Goal: Task Accomplishment & Management: Manage account settings

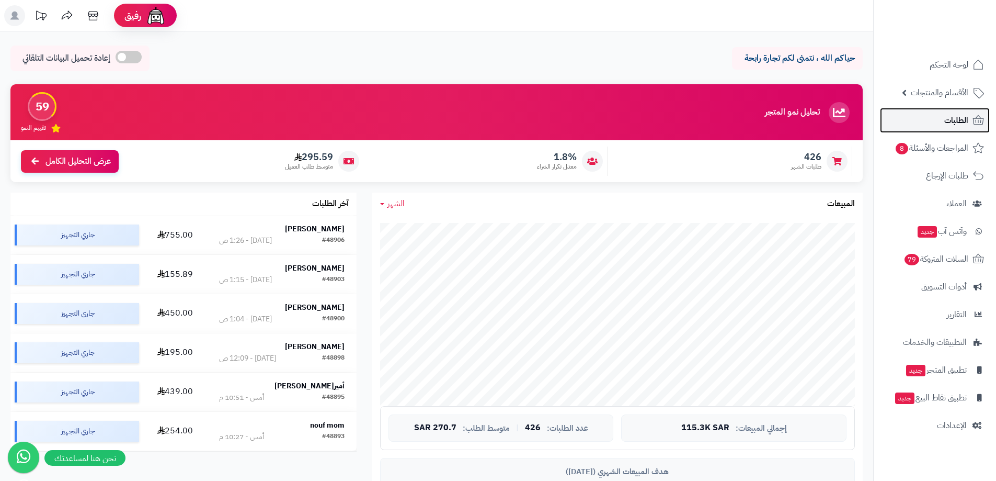
click at [956, 124] on span "الطلبات" at bounding box center [956, 120] width 24 height 15
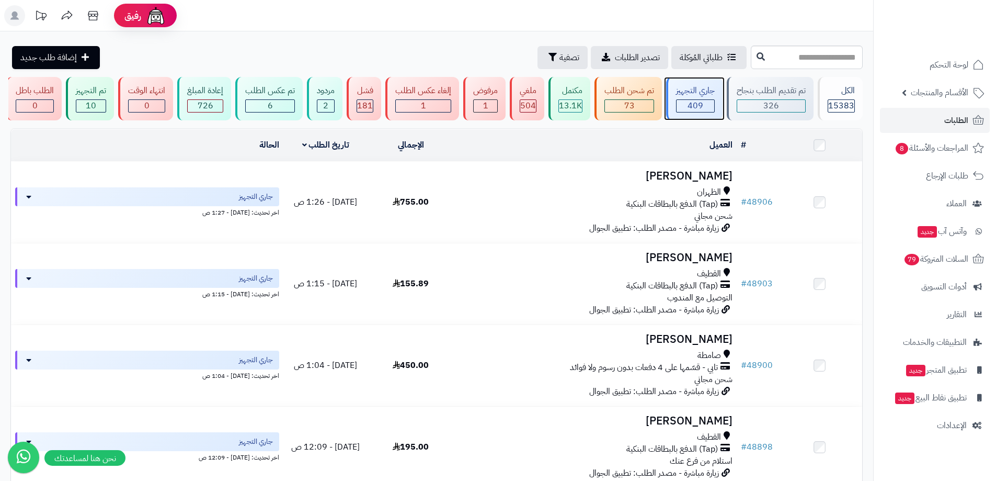
click at [712, 100] on div "409" at bounding box center [696, 106] width 38 height 12
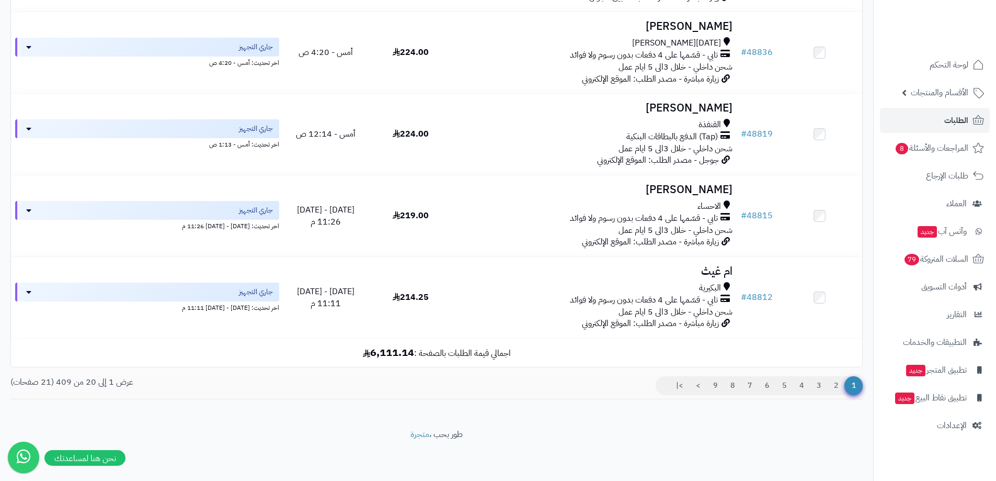
click at [706, 383] on link "9" at bounding box center [715, 385] width 18 height 19
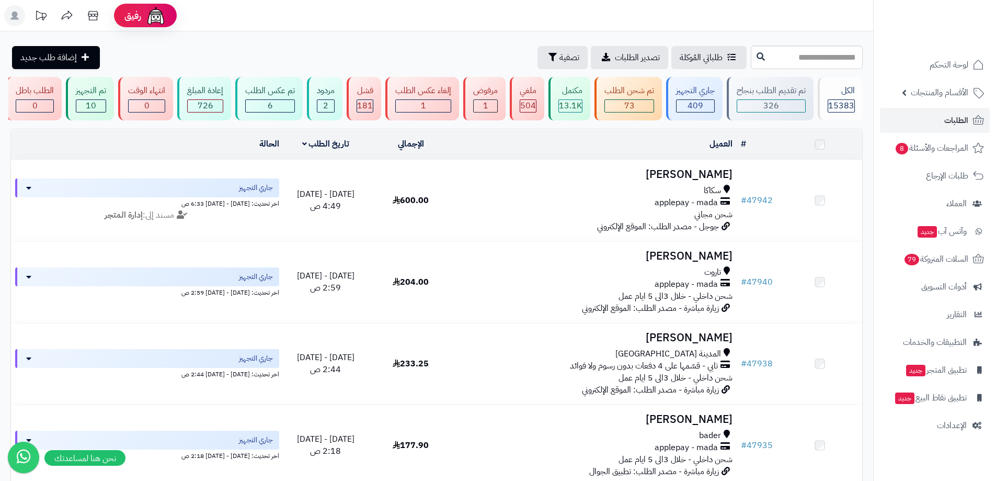
scroll to position [1460, 0]
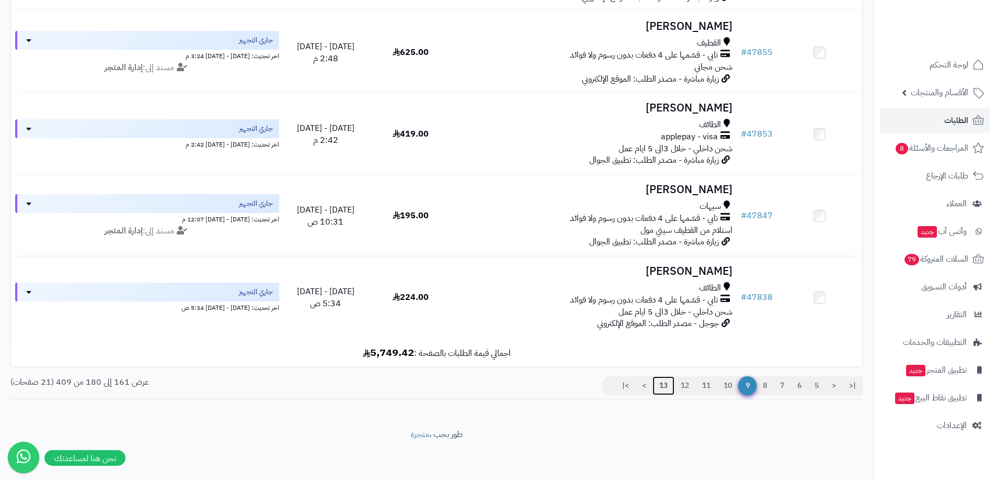
click at [663, 386] on link "13" at bounding box center [664, 385] width 22 height 19
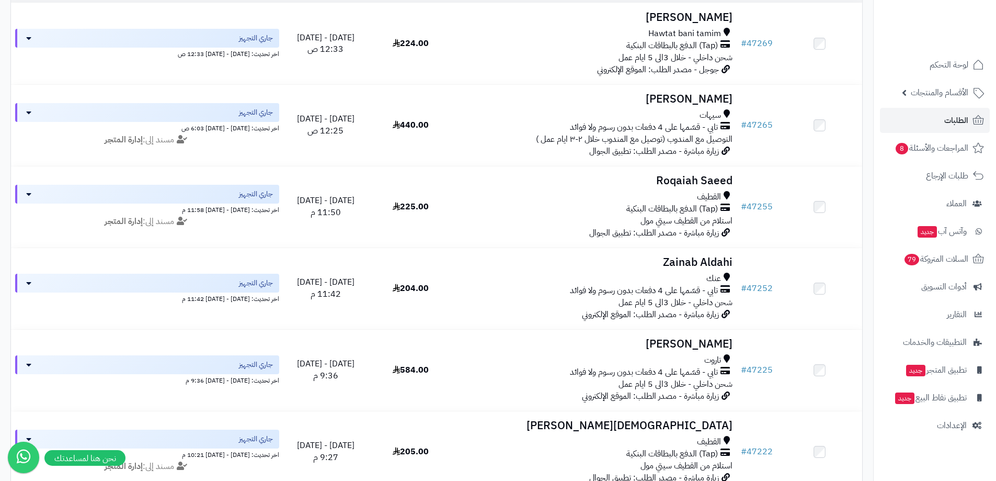
scroll to position [1460, 0]
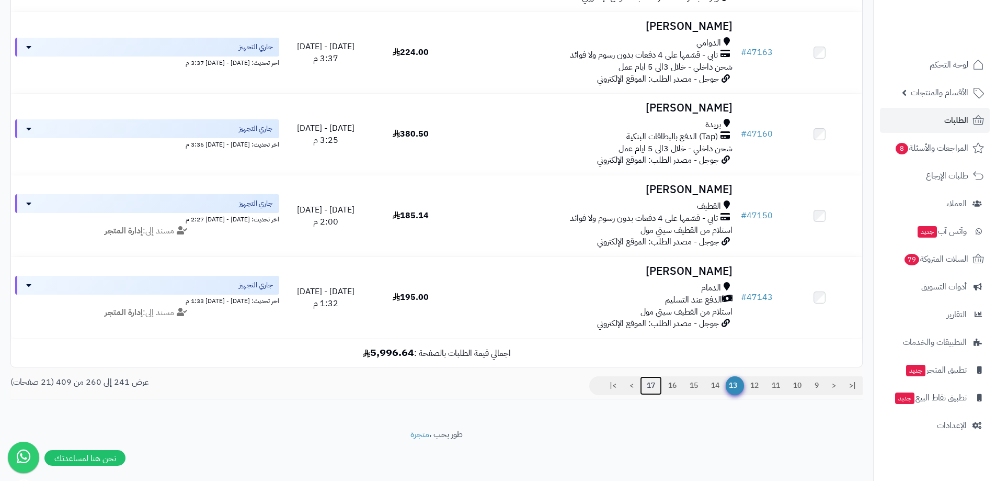
click at [642, 377] on link "17" at bounding box center [651, 385] width 22 height 19
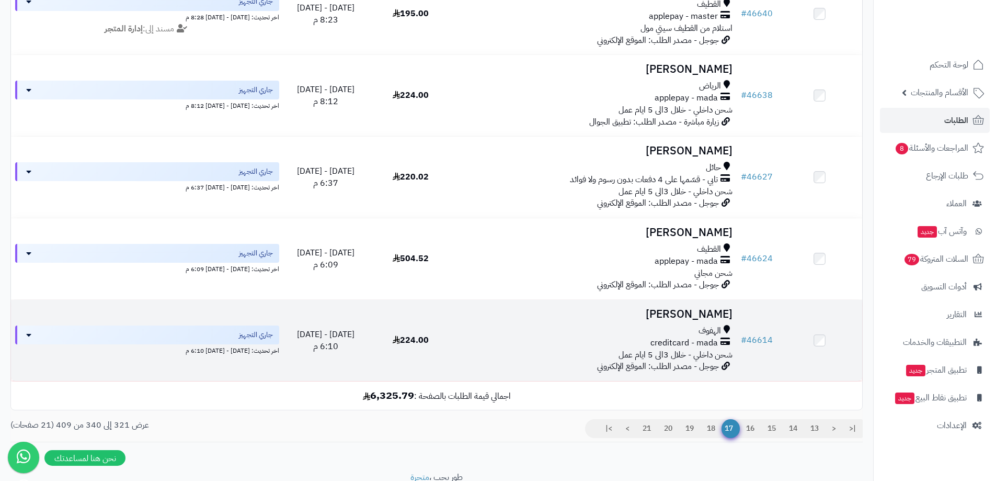
scroll to position [1460, 0]
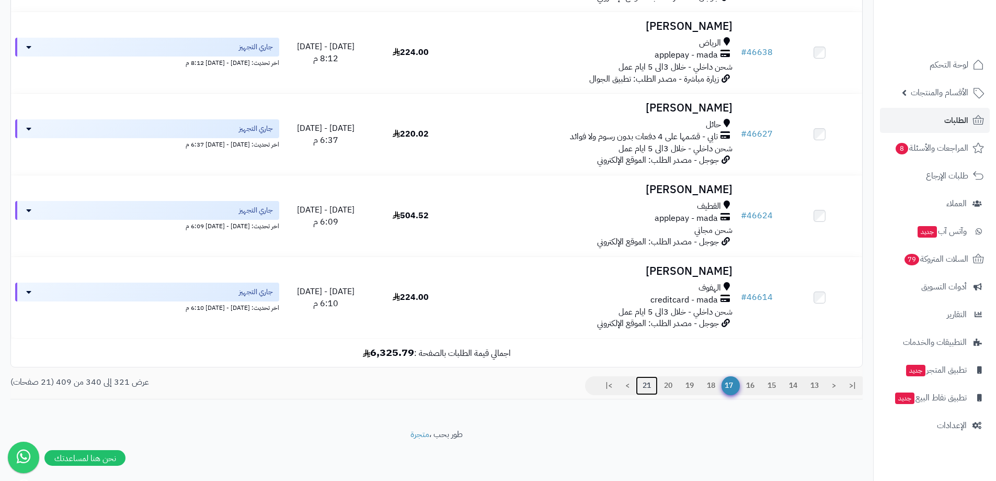
click at [647, 388] on link "21" at bounding box center [647, 385] width 22 height 19
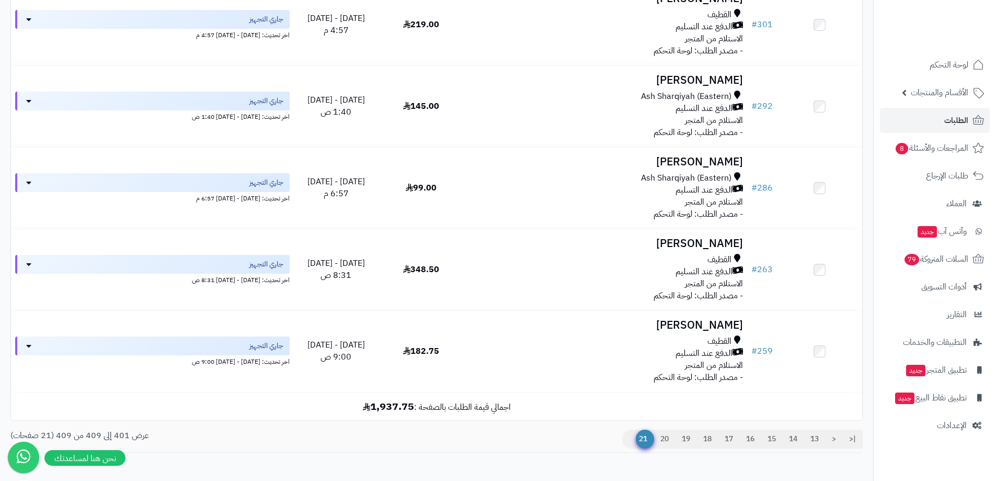
scroll to position [555, 0]
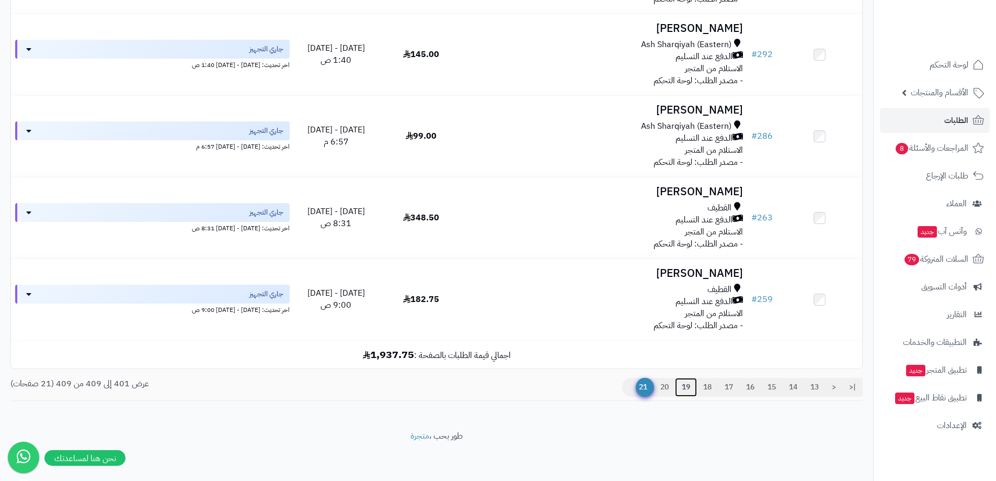
click at [686, 386] on link "19" at bounding box center [686, 387] width 22 height 19
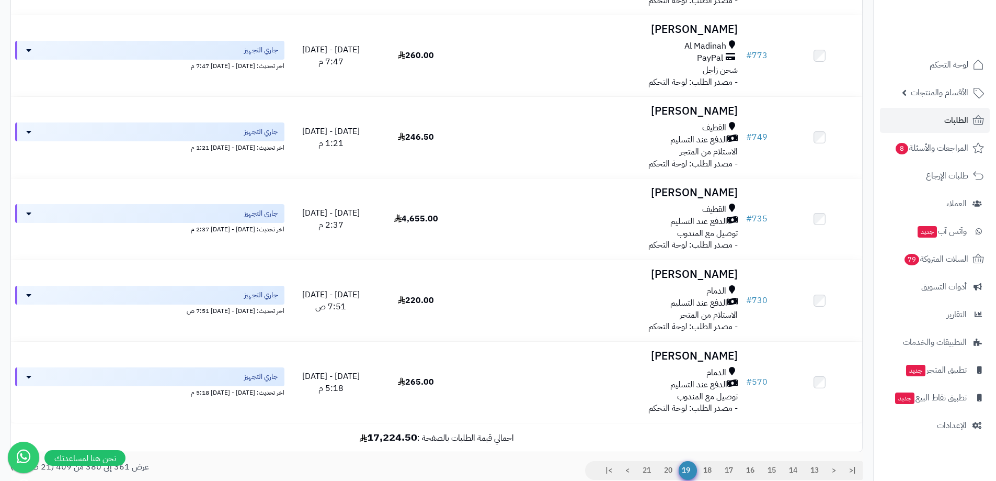
scroll to position [1452, 0]
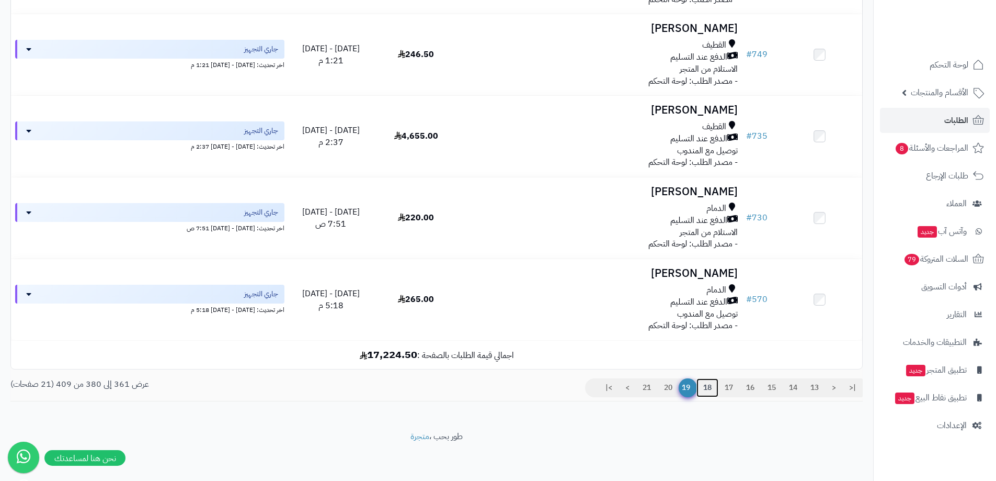
click at [712, 387] on link "18" at bounding box center [707, 387] width 22 height 19
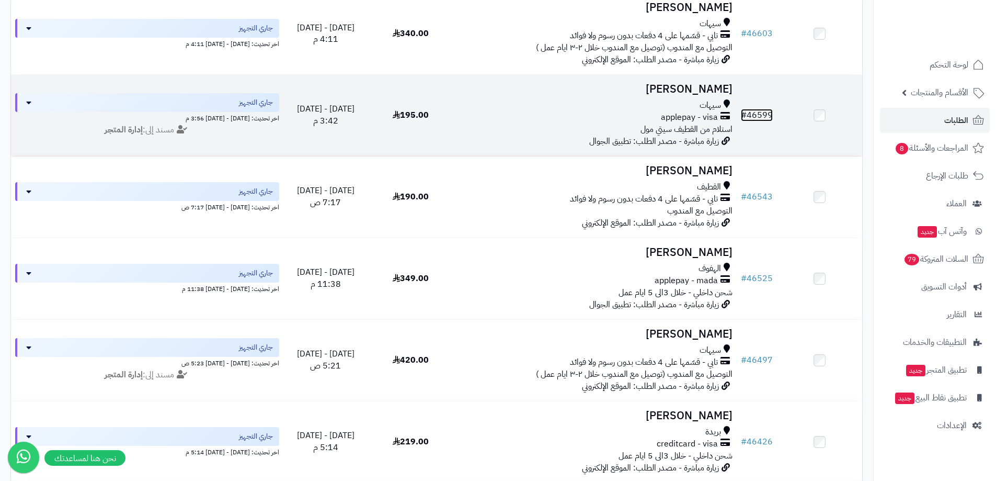
scroll to position [100, 0]
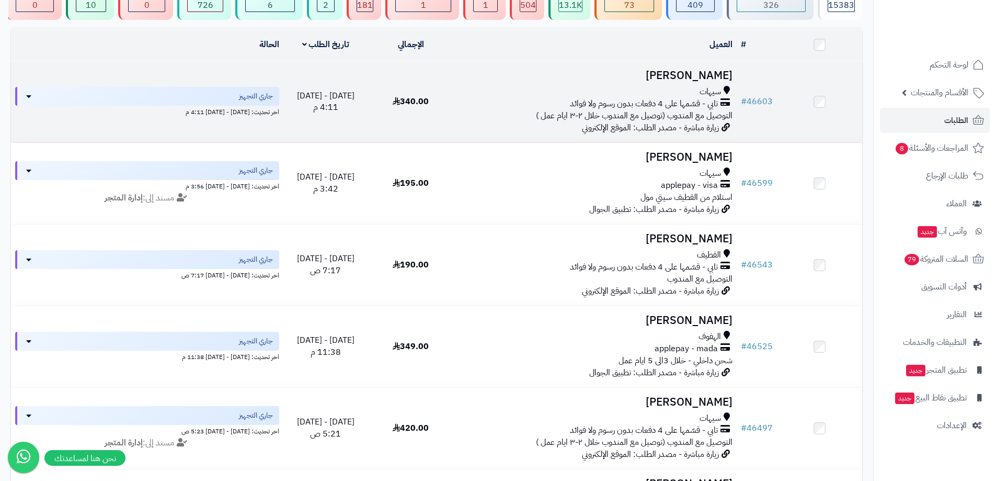
drag, startPoint x: 757, startPoint y: 112, endPoint x: 757, endPoint y: 127, distance: 14.7
click at [757, 127] on td "# 46603" at bounding box center [757, 101] width 40 height 81
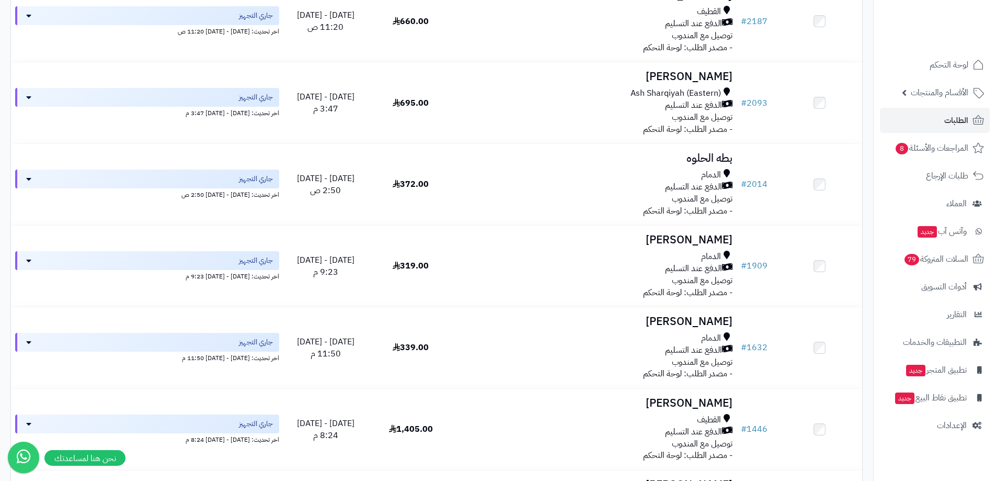
scroll to position [1460, 0]
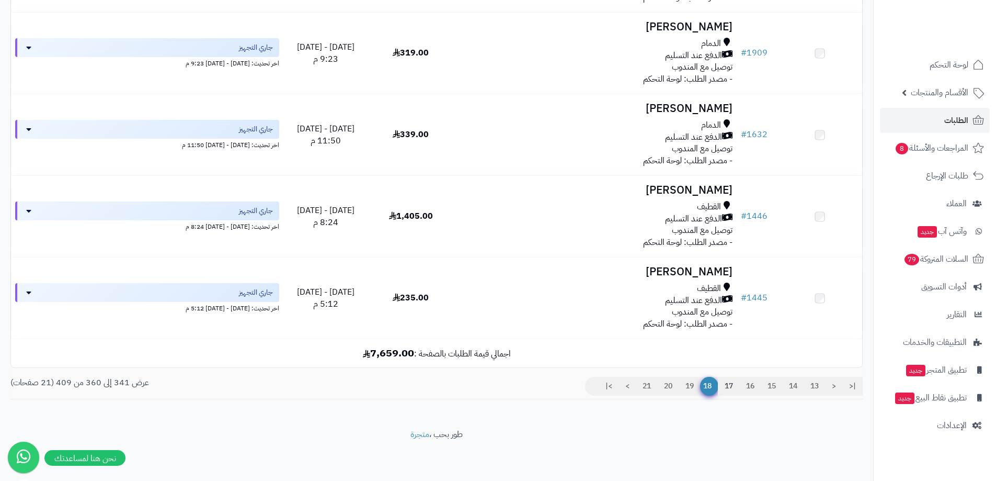
scroll to position [1468, 0]
click at [723, 384] on link "17" at bounding box center [729, 385] width 22 height 19
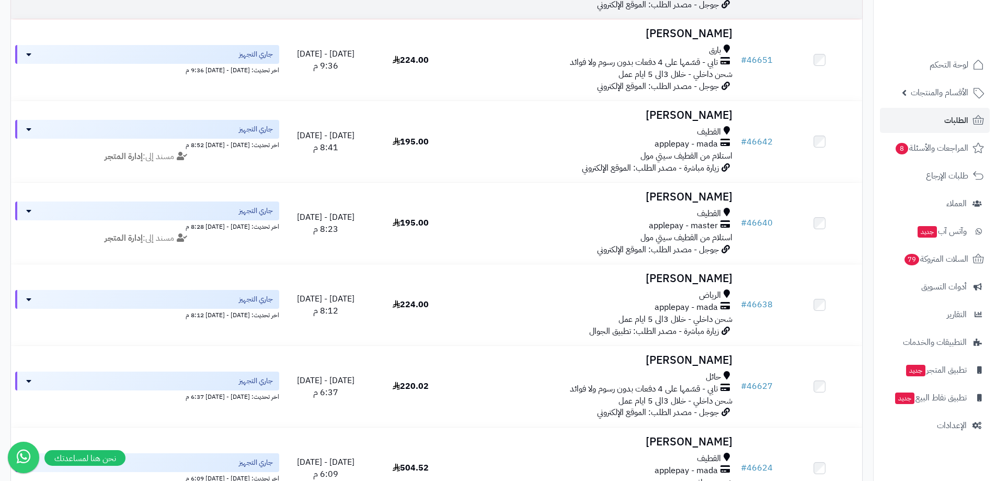
scroll to position [1460, 0]
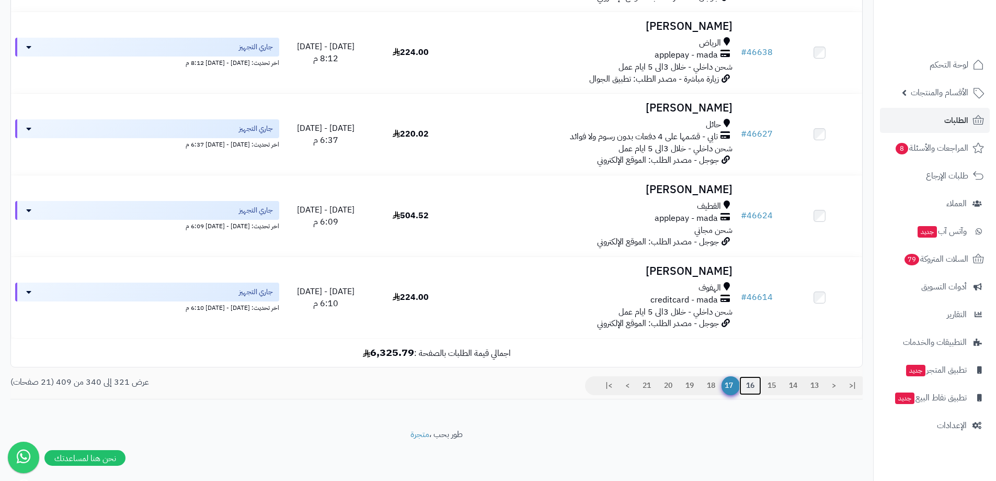
click at [742, 390] on link "16" at bounding box center [750, 385] width 22 height 19
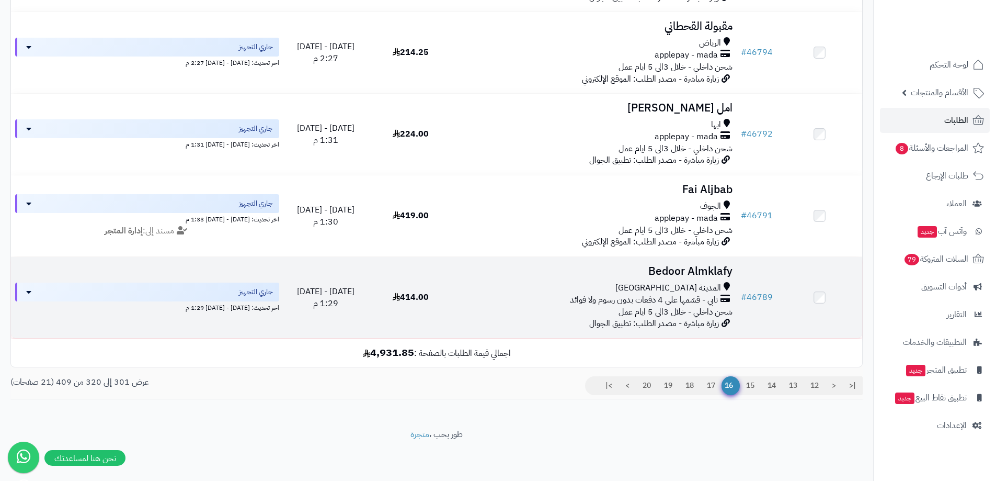
scroll to position [1460, 0]
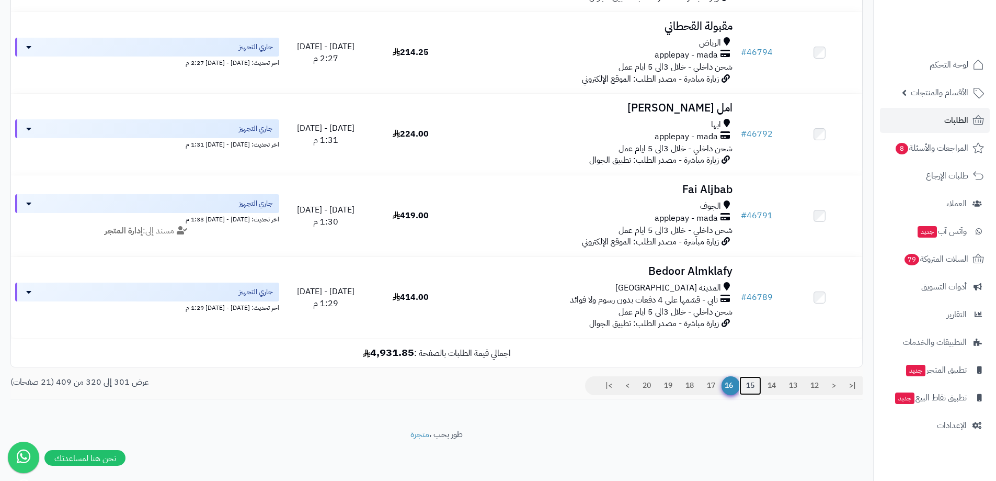
click at [753, 391] on link "15" at bounding box center [750, 385] width 22 height 19
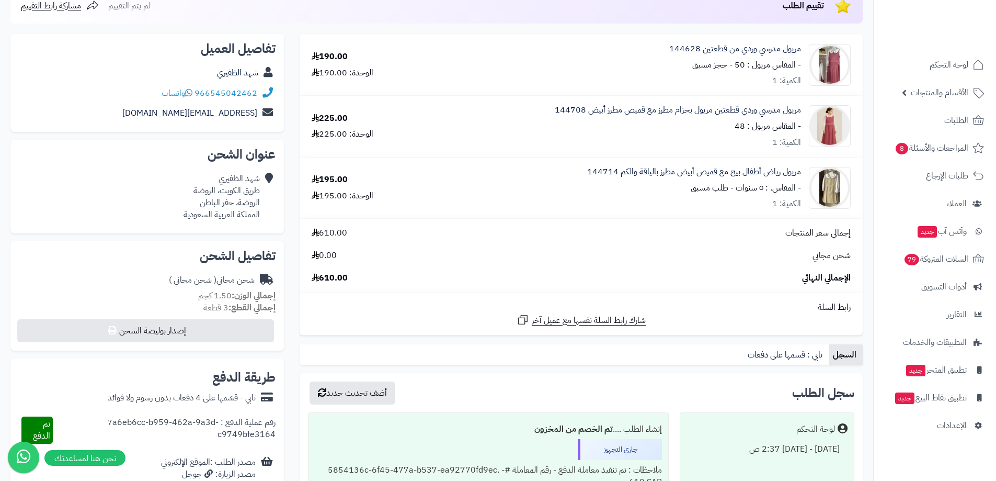
scroll to position [157, 0]
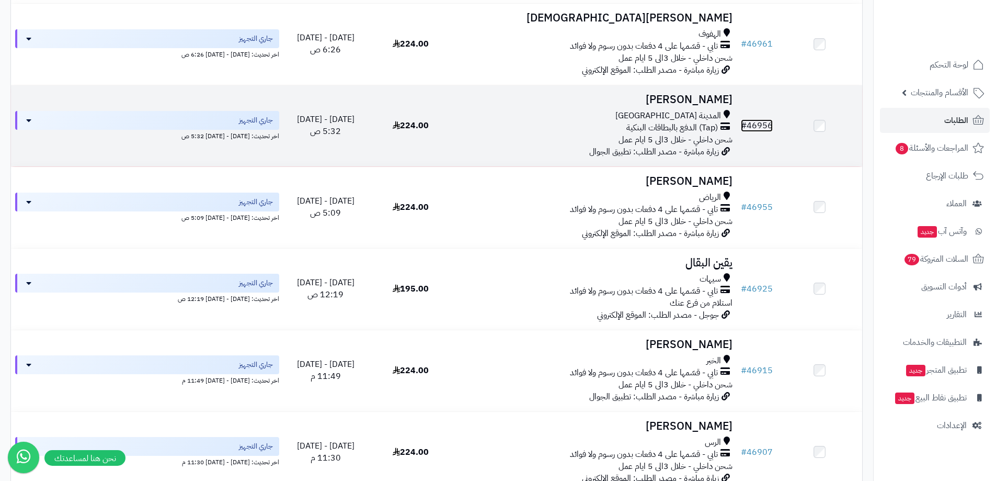
scroll to position [676, 0]
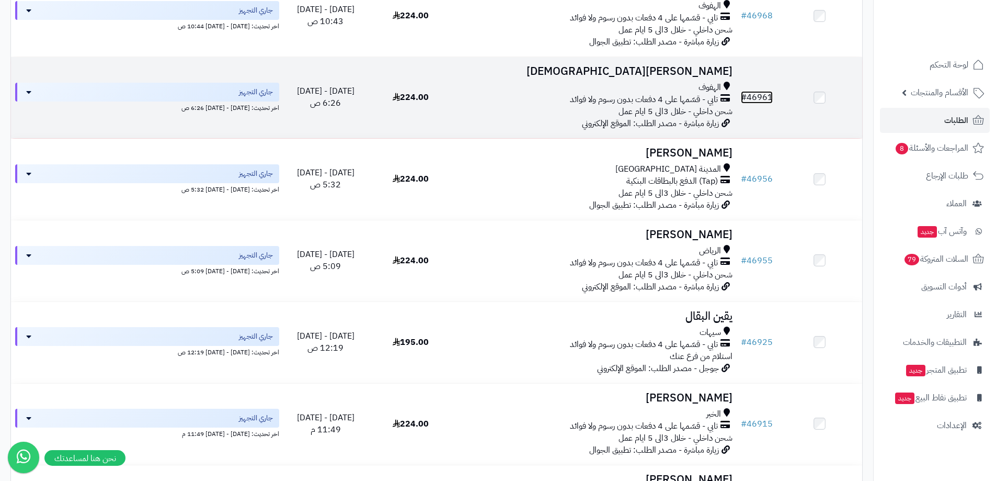
drag, startPoint x: 756, startPoint y: 93, endPoint x: 748, endPoint y: 98, distance: 9.0
click at [748, 98] on link "# 46961" at bounding box center [757, 97] width 32 height 13
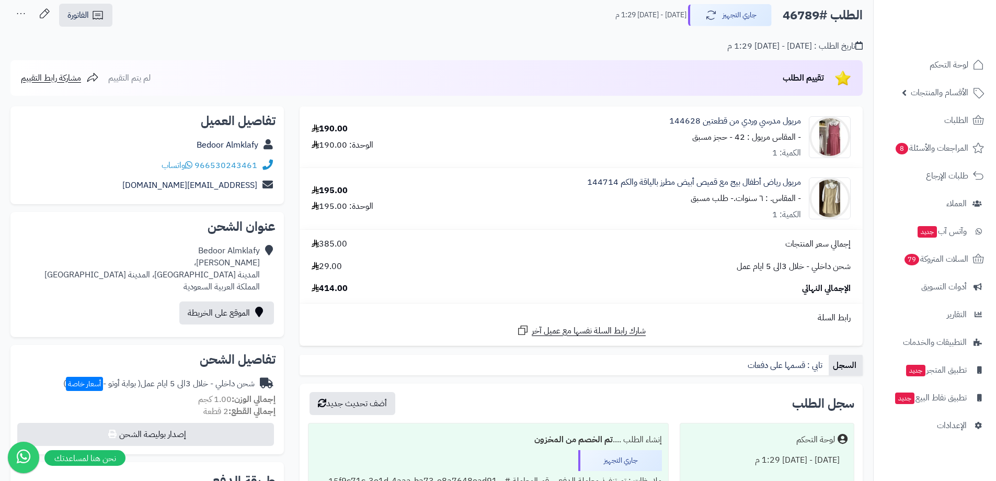
scroll to position [52, 0]
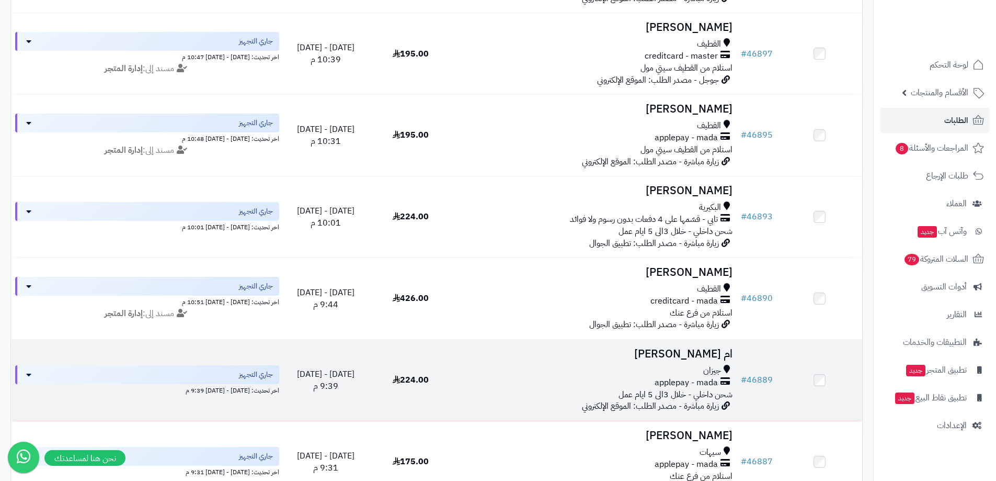
scroll to position [1468, 0]
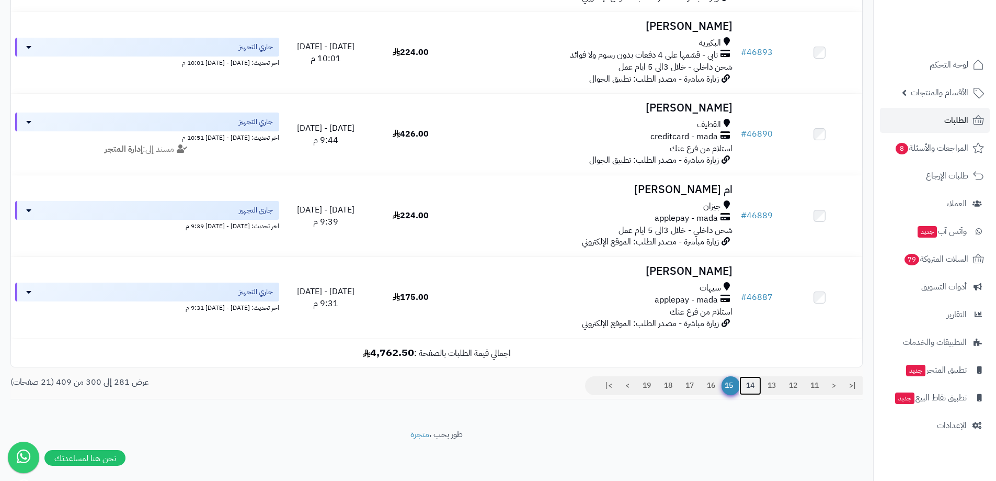
click at [748, 385] on link "14" at bounding box center [750, 385] width 22 height 19
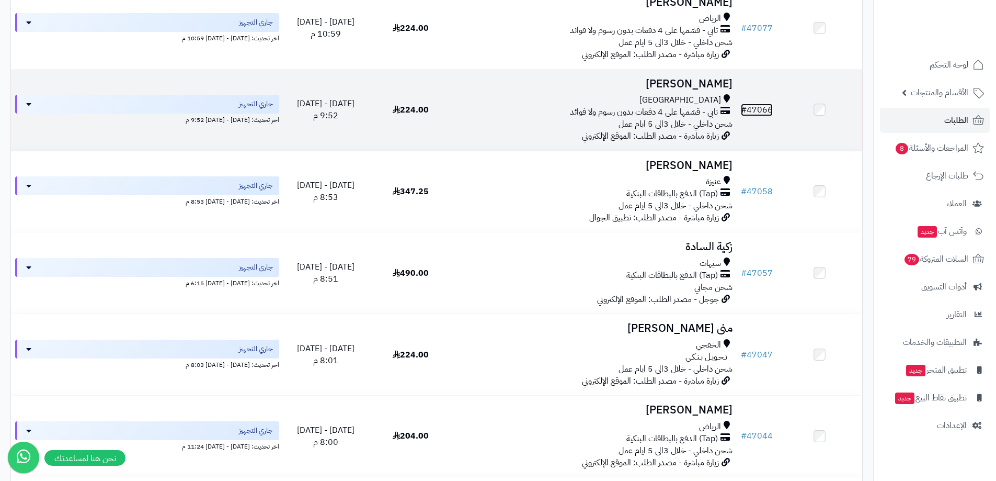
scroll to position [885, 0]
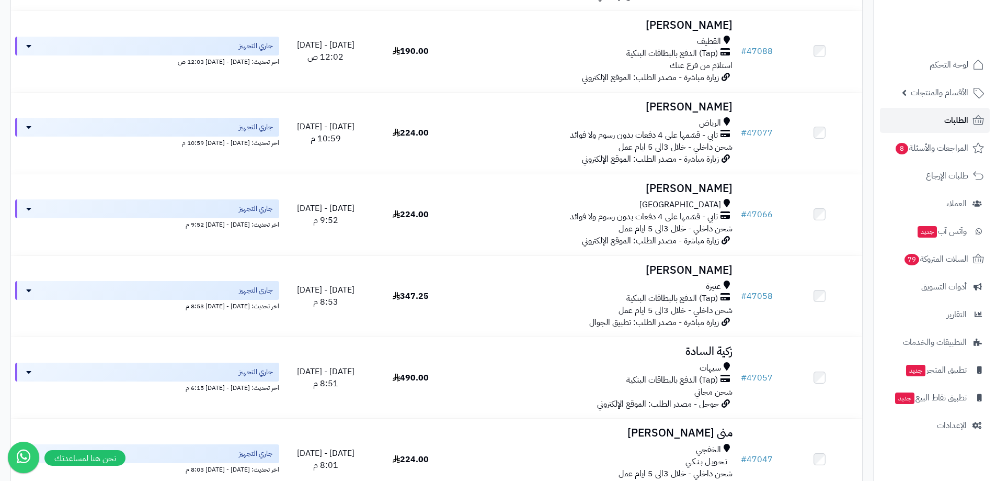
click at [964, 125] on span "الطلبات" at bounding box center [956, 120] width 24 height 15
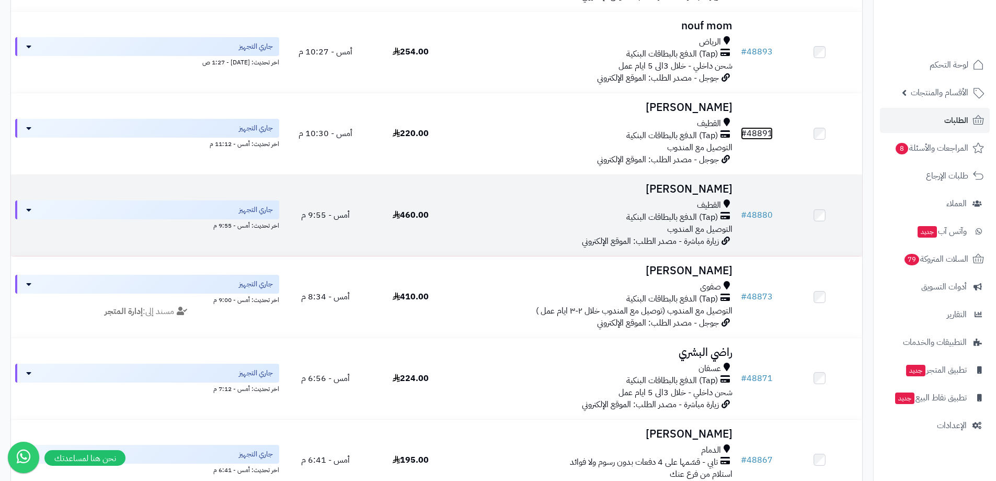
scroll to position [575, 0]
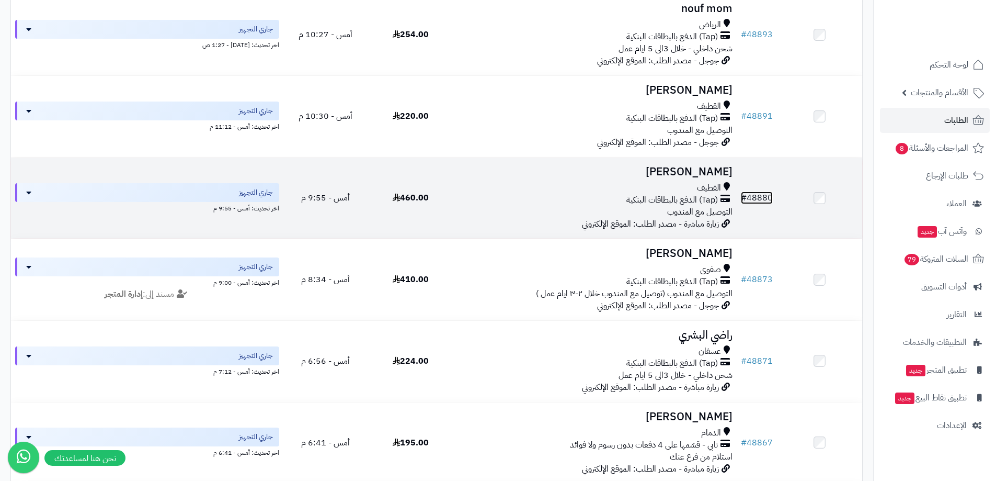
drag, startPoint x: 755, startPoint y: 200, endPoint x: 749, endPoint y: 205, distance: 8.2
click at [749, 204] on link "# 48880" at bounding box center [757, 197] width 32 height 13
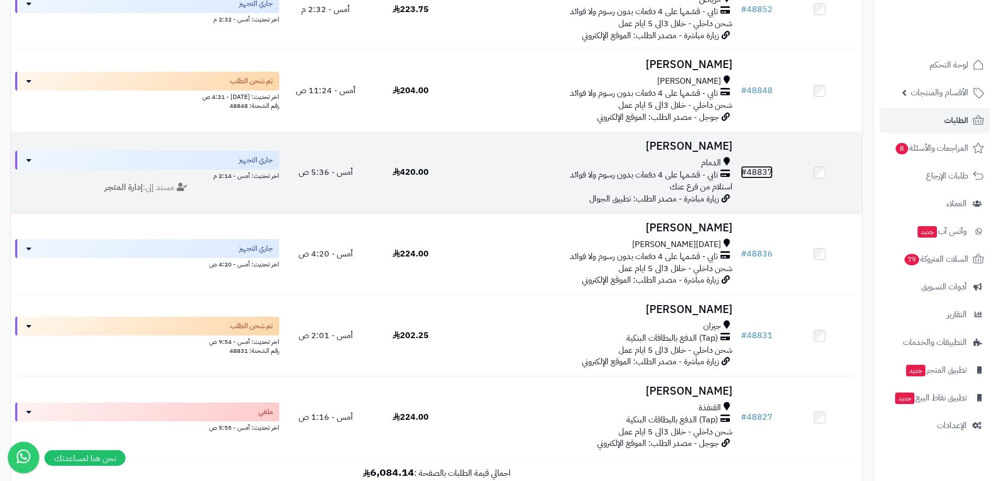
scroll to position [1412, 0]
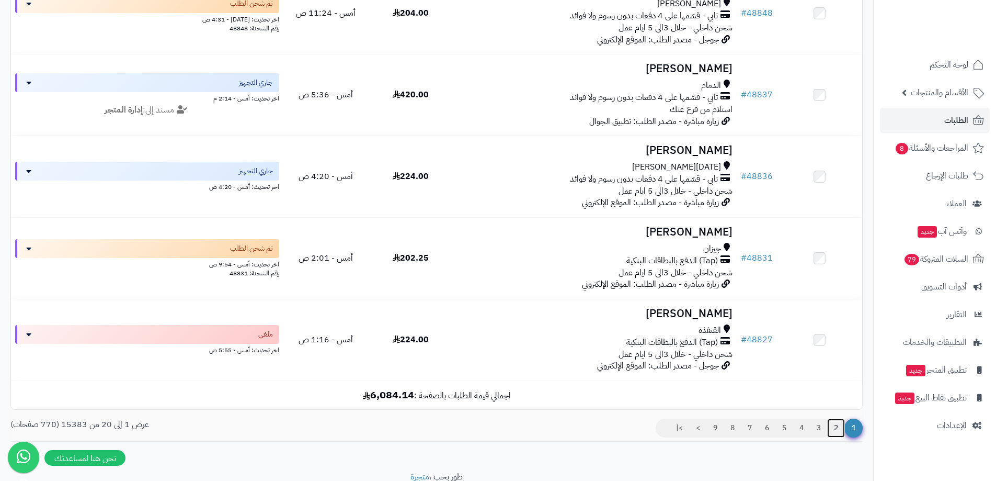
click at [840, 437] on link "2" at bounding box center [836, 427] width 18 height 19
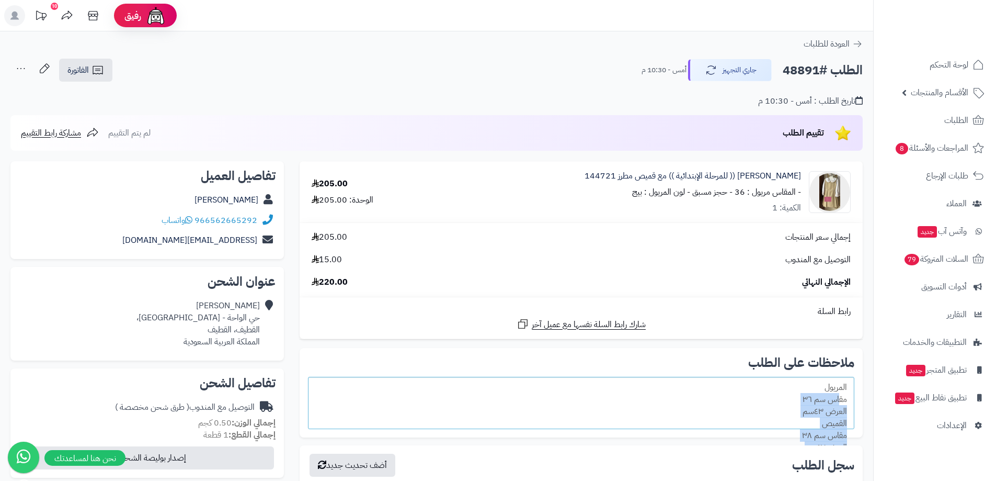
drag, startPoint x: 845, startPoint y: 398, endPoint x: 810, endPoint y: 441, distance: 55.0
click at [810, 429] on div "المريول مقاس سم ٣٦ العرض ٤٣سم القميص مقاس سم ٣٨ العرض٤٣سم" at bounding box center [581, 402] width 546 height 52
click at [804, 429] on div "المريول مقاس سم ٣٦ العرض ٤٣سم القميص مقاس سم ٣٨ العرض٤٣سم" at bounding box center [581, 402] width 546 height 52
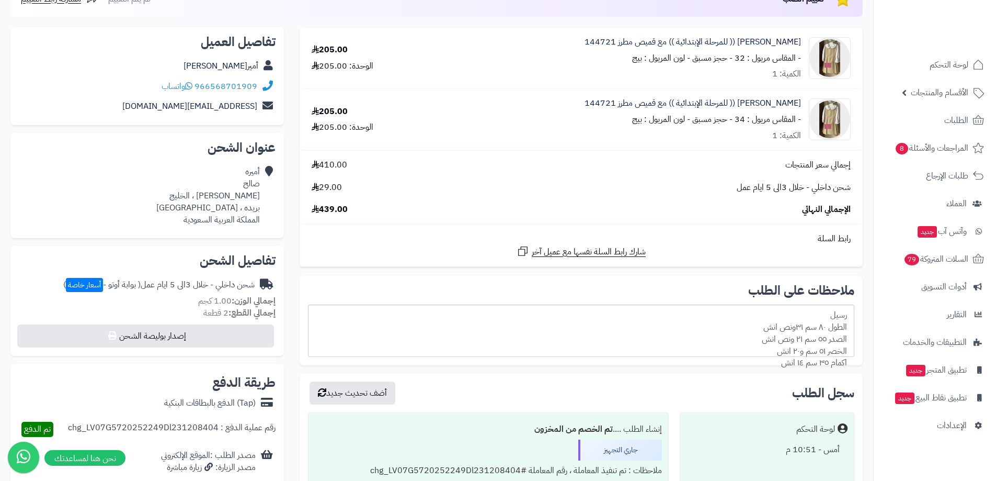
scroll to position [52, 0]
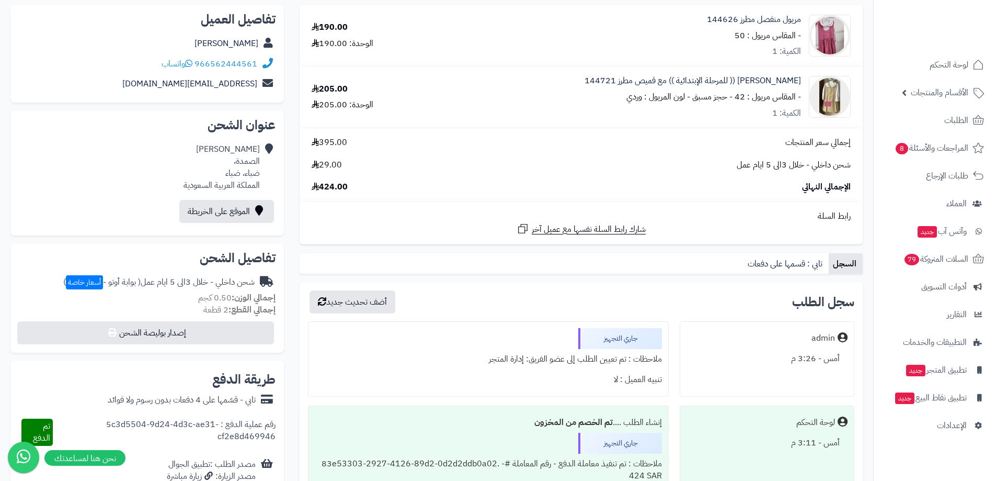
scroll to position [157, 0]
